Goal: Task Accomplishment & Management: Complete application form

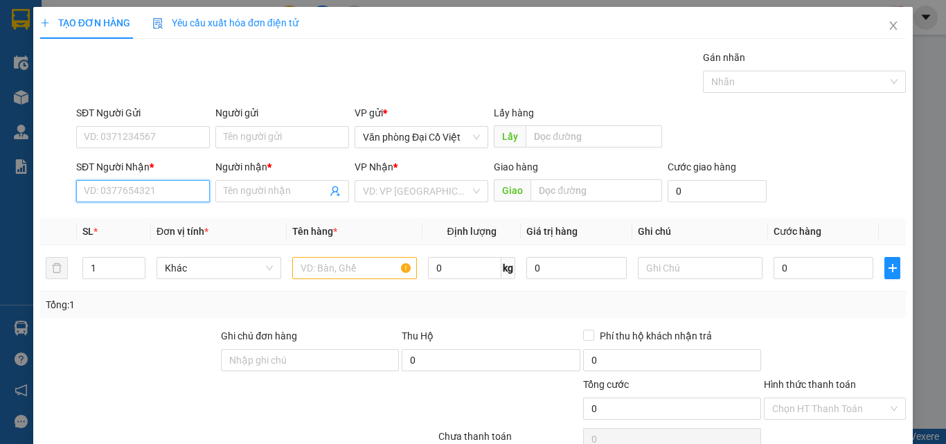
click at [177, 195] on input "SĐT Người Nhận *" at bounding box center [143, 191] width 134 height 22
type input "0916542333"
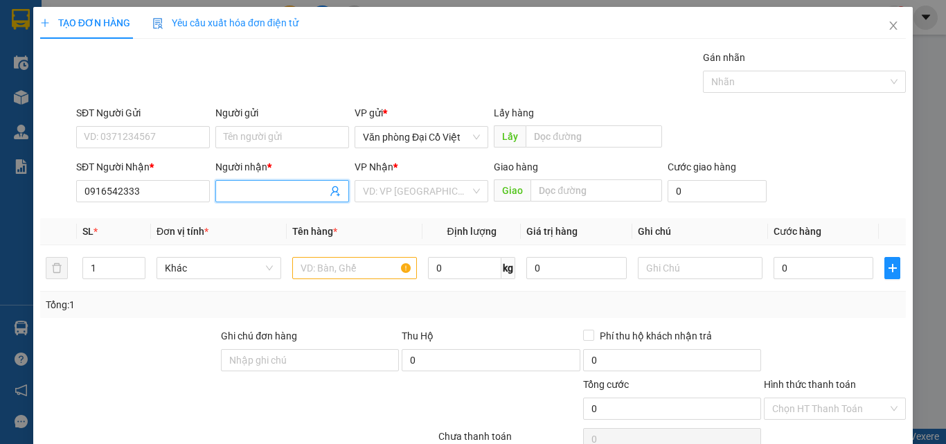
click at [282, 195] on input "Người nhận *" at bounding box center [275, 190] width 103 height 15
type input "a"
click at [408, 184] on input "search" at bounding box center [416, 191] width 107 height 21
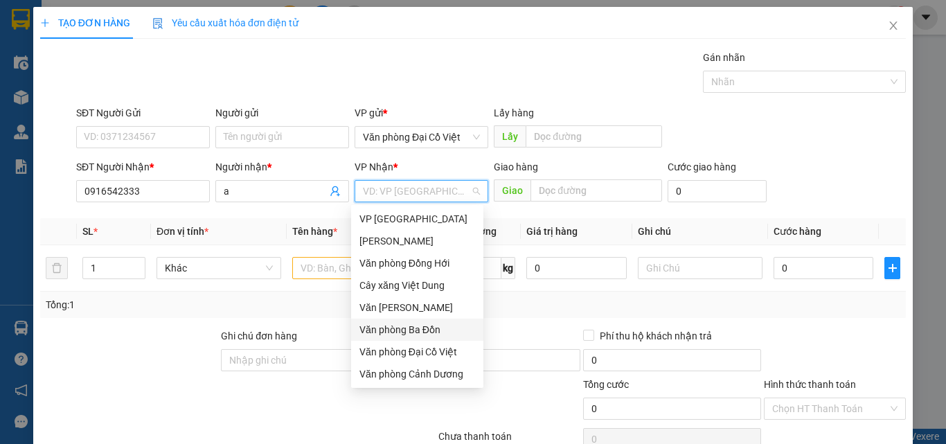
click at [415, 323] on div "Văn phòng Ba Đồn" at bounding box center [417, 329] width 116 height 15
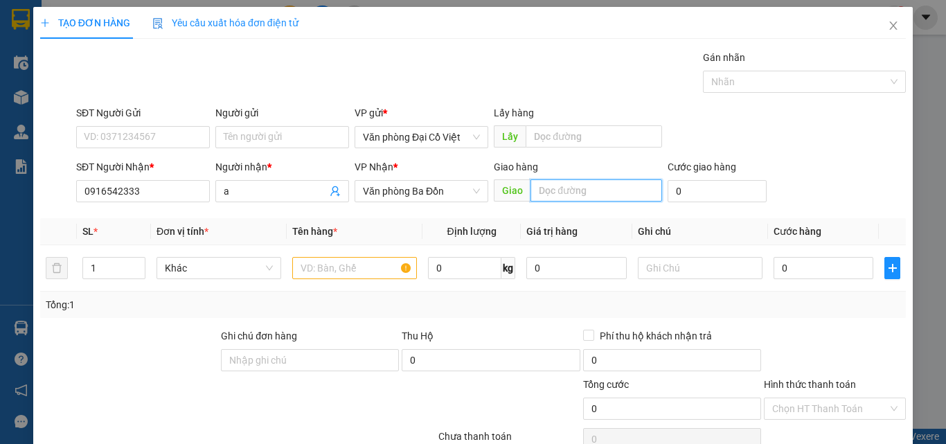
click at [615, 192] on input "text" at bounding box center [596, 190] width 132 height 22
type input "chợ cuồi"
click at [346, 272] on input "text" at bounding box center [354, 268] width 125 height 22
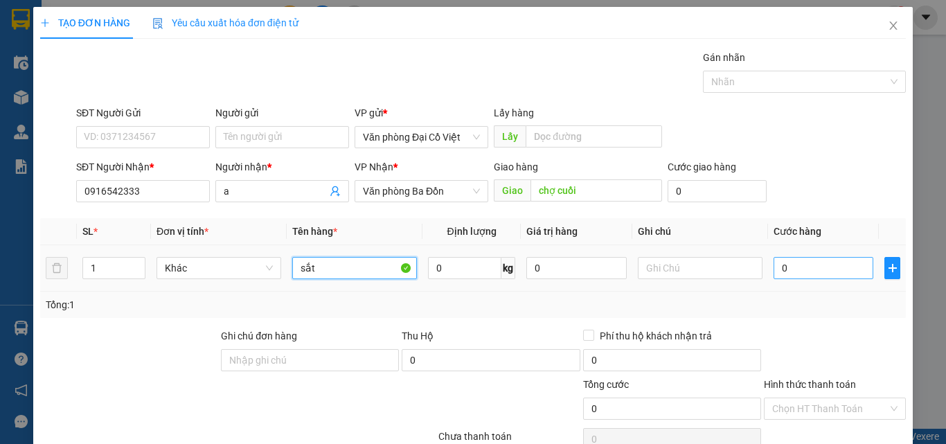
type input "sắt"
click at [829, 273] on input "0" at bounding box center [823, 268] width 100 height 22
type input "5"
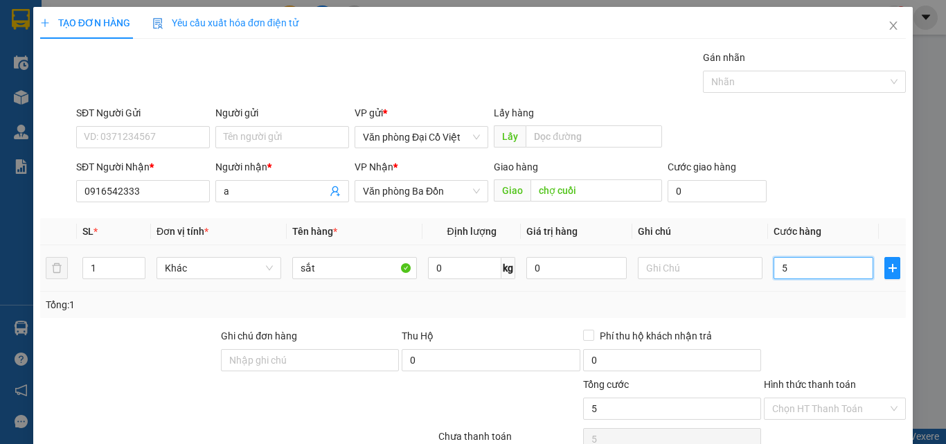
type input "50"
type input "50.000"
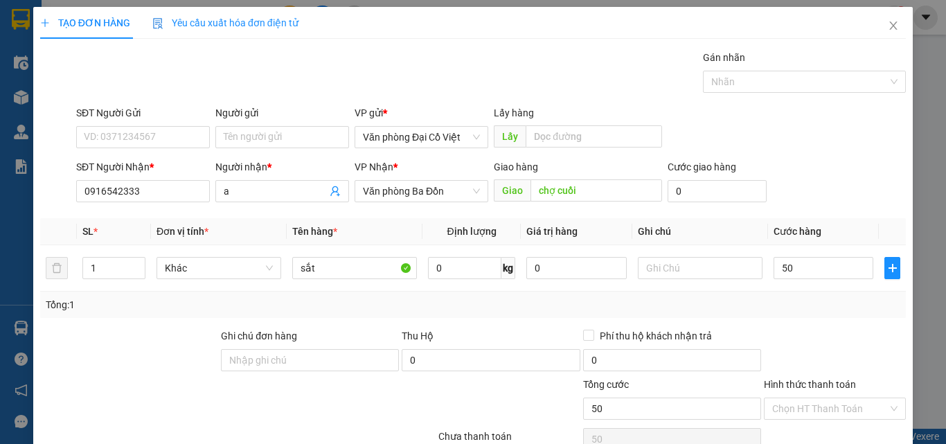
type input "50.000"
click at [844, 310] on div "Tổng: 1" at bounding box center [473, 304] width 854 height 15
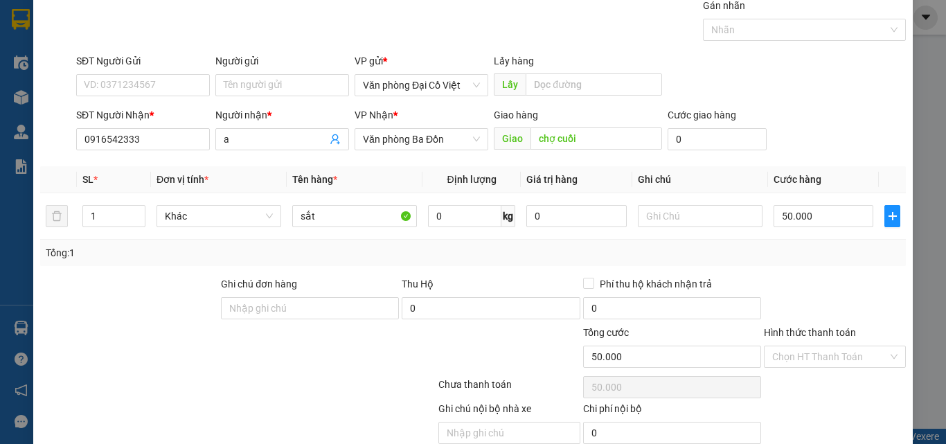
scroll to position [111, 0]
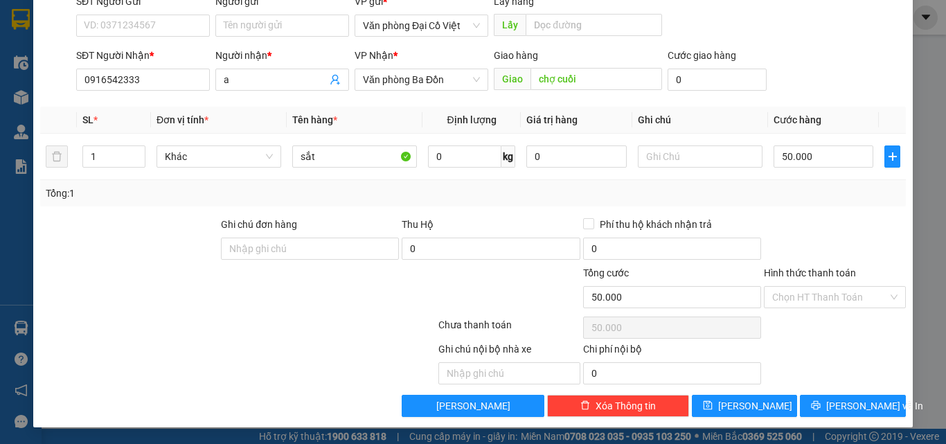
click at [832, 391] on div "Transit Pickup Surcharge Ids Transit Deliver Surcharge Ids Transit Deliver Surc…" at bounding box center [472, 177] width 865 height 478
click at [833, 400] on span "[PERSON_NAME] và In" at bounding box center [874, 405] width 97 height 15
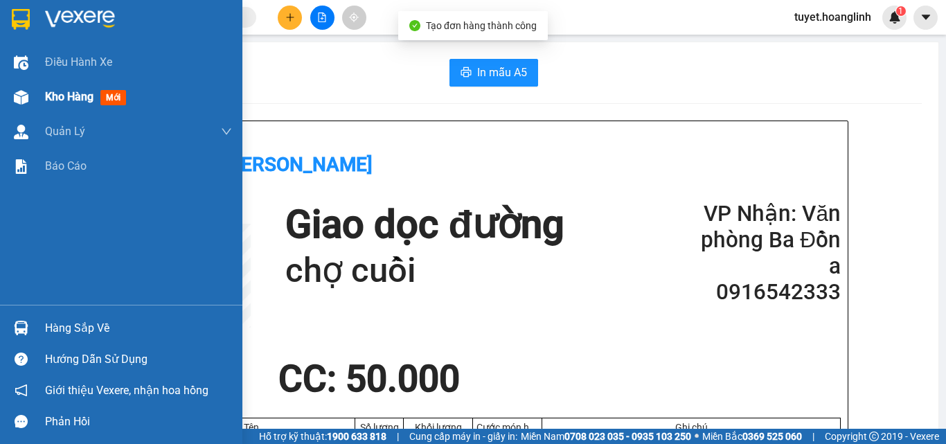
click at [44, 106] on div "Kho hàng mới" at bounding box center [121, 97] width 242 height 35
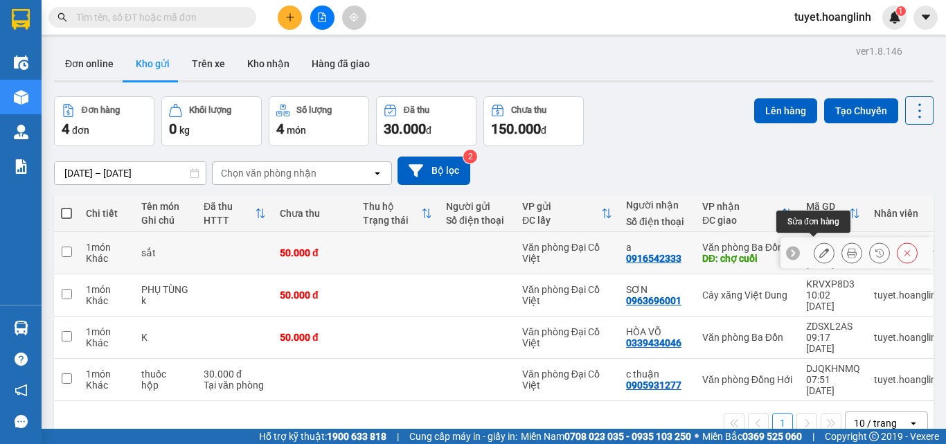
click at [821, 247] on button at bounding box center [823, 253] width 19 height 24
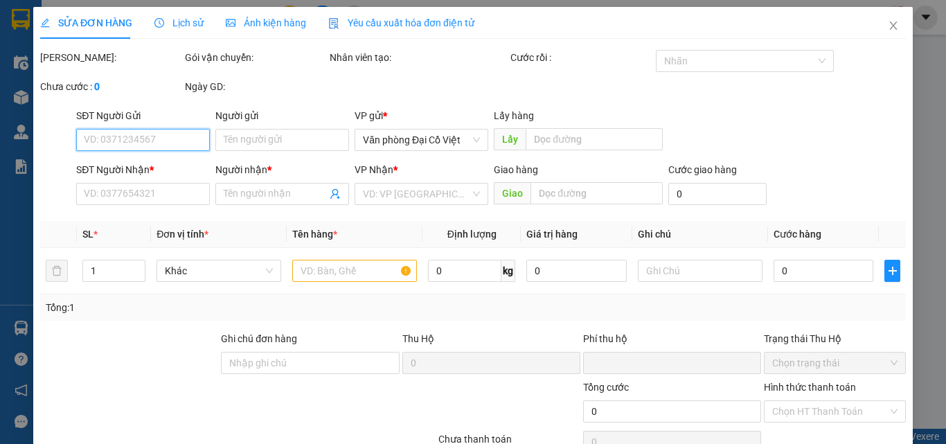
type input "0916542333"
type input "a"
type input "chợ cuồi"
type input "0"
type input "50.000"
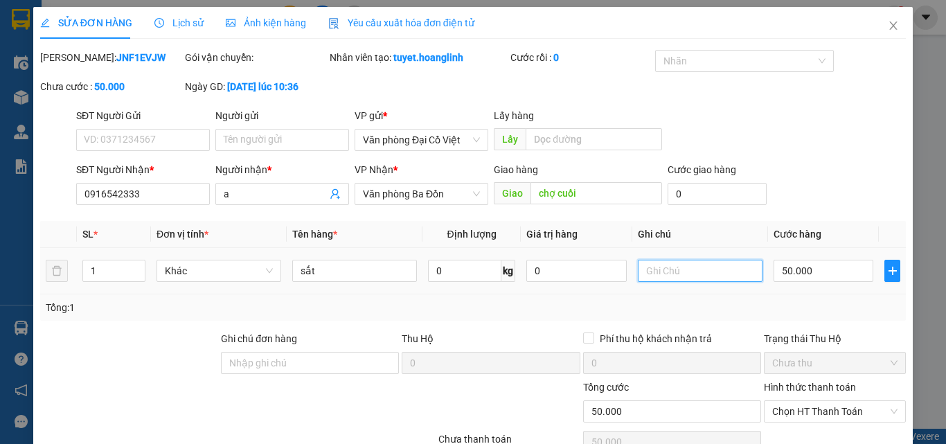
click at [678, 262] on input "text" at bounding box center [700, 271] width 125 height 22
click at [777, 410] on span "Chọn HT Thanh Toán" at bounding box center [834, 411] width 125 height 21
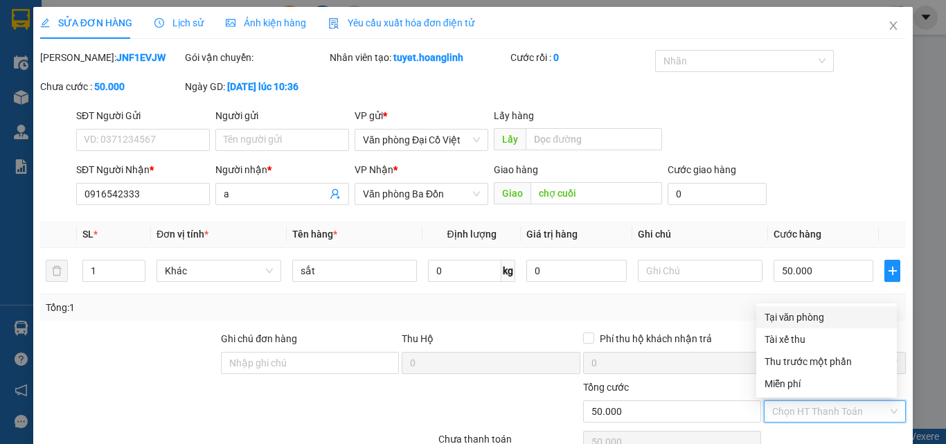
click at [788, 318] on div "Tại văn phòng" at bounding box center [826, 316] width 124 height 15
type input "0"
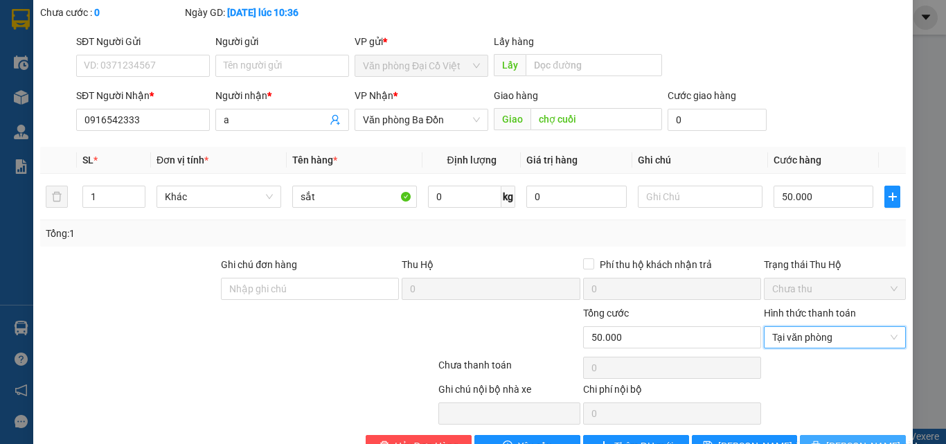
scroll to position [114, 0]
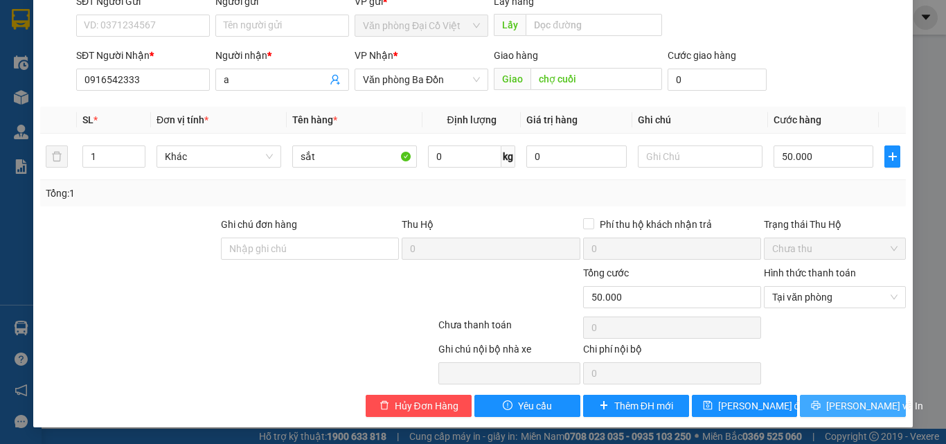
click at [800, 399] on button "[PERSON_NAME] và In" at bounding box center [853, 406] width 106 height 22
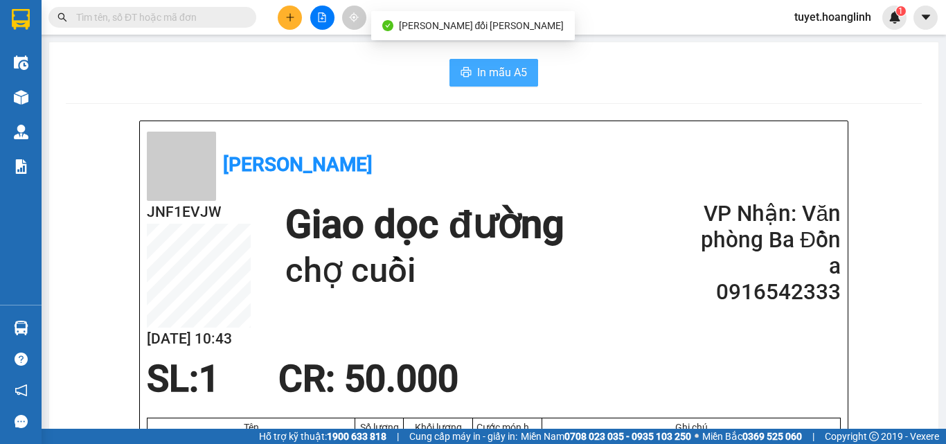
click at [495, 71] on span "In mẫu A5" at bounding box center [502, 72] width 50 height 17
